Goal: Transaction & Acquisition: Purchase product/service

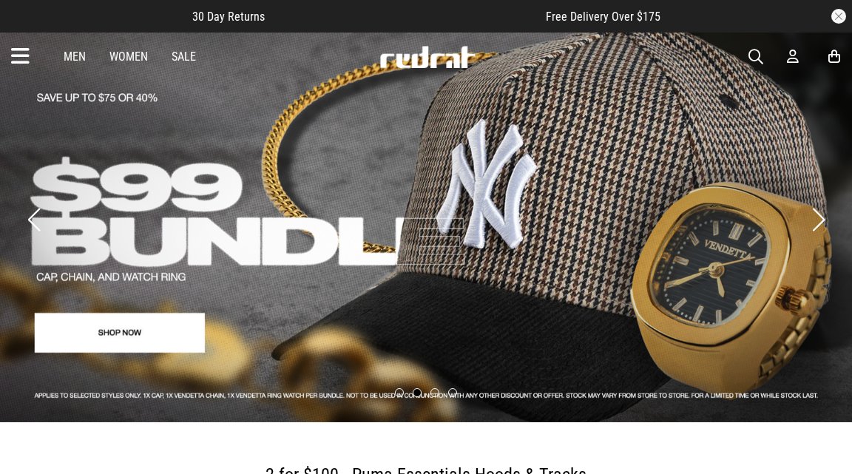
click at [760, 53] on span "button" at bounding box center [755, 57] width 15 height 18
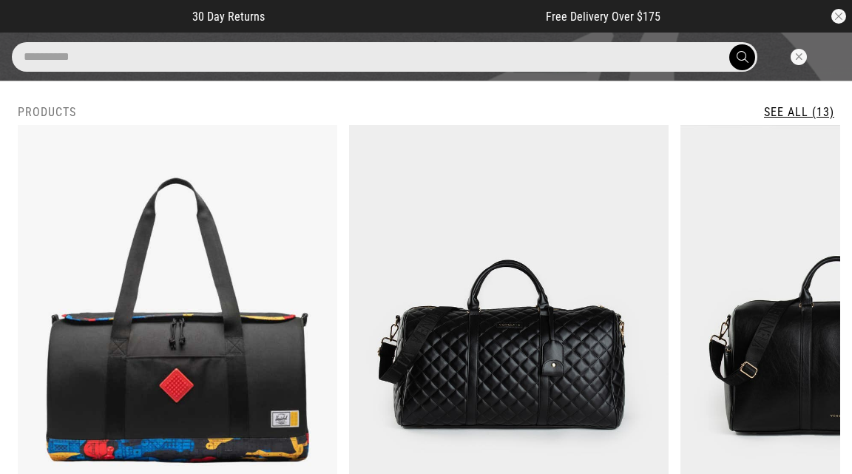
type input "**********"
click at [729, 44] on button "submit" at bounding box center [742, 57] width 26 height 26
